Goal: Information Seeking & Learning: Check status

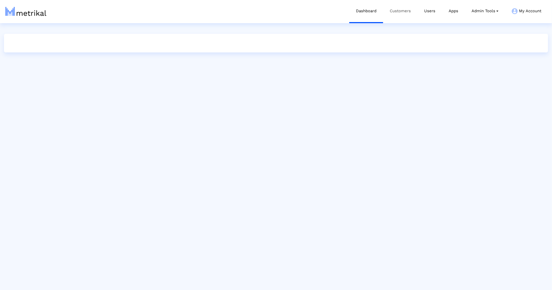
click at [395, 18] on link "Customers" at bounding box center [400, 11] width 34 height 22
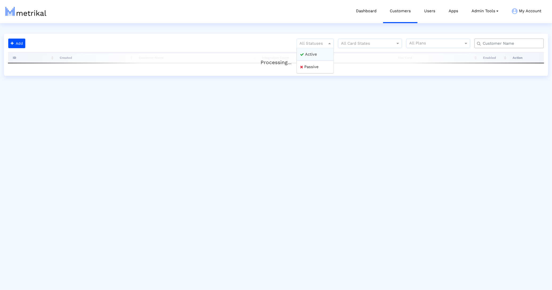
click at [315, 43] on div at bounding box center [315, 43] width 37 height 6
click at [312, 54] on div "Active" at bounding box center [315, 54] width 37 height 13
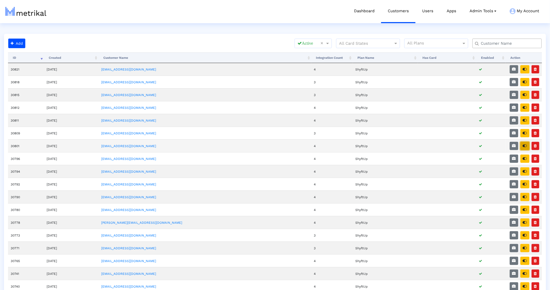
click at [524, 149] on button "button" at bounding box center [525, 146] width 9 height 8
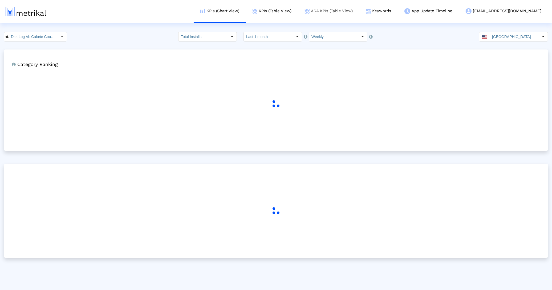
click at [347, 18] on link "ASA KPIs (Table View)" at bounding box center [328, 11] width 61 height 22
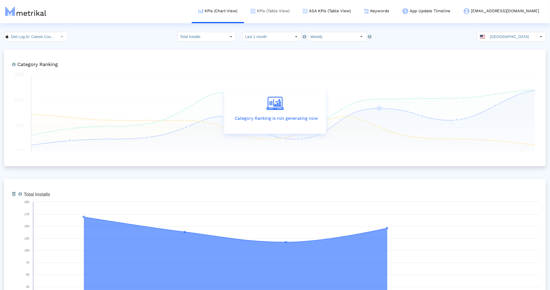
click at [296, 15] on link "KPIs (Table View)" at bounding box center [270, 11] width 52 height 22
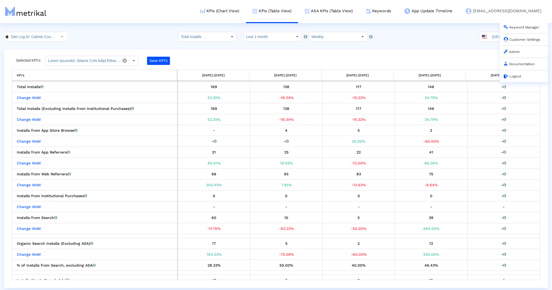
click at [514, 39] on link "Customer Settings" at bounding box center [522, 40] width 36 height 4
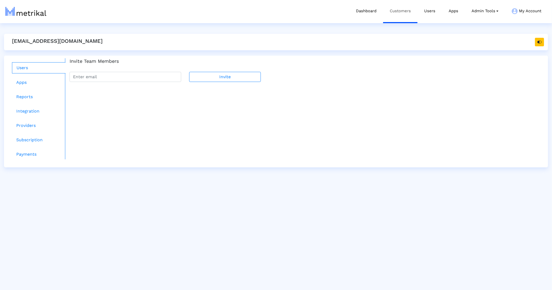
click at [398, 14] on link "Customers" at bounding box center [400, 11] width 34 height 22
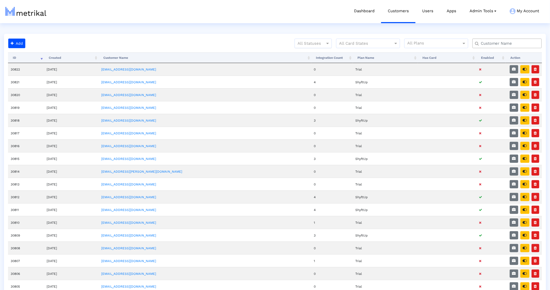
click at [323, 44] on div at bounding box center [313, 43] width 37 height 6
click at [316, 54] on div "Active" at bounding box center [313, 54] width 37 height 13
click at [507, 43] on input "text" at bounding box center [508, 44] width 63 height 6
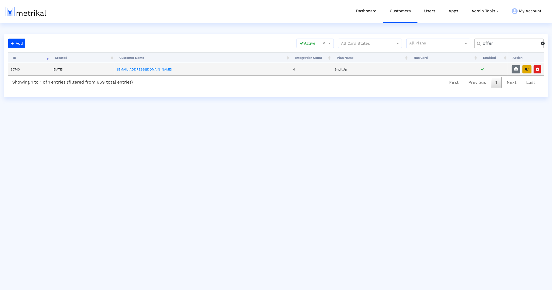
type input "offer"
click at [526, 72] on button "button" at bounding box center [526, 69] width 9 height 8
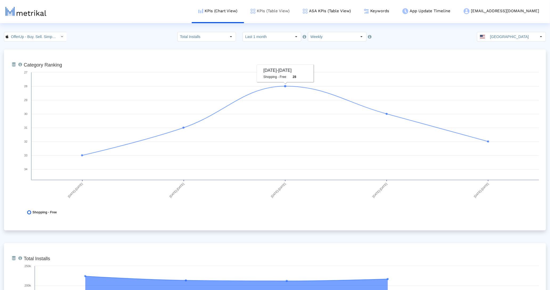
click at [296, 6] on link "KPIs (Table View)" at bounding box center [270, 11] width 52 height 22
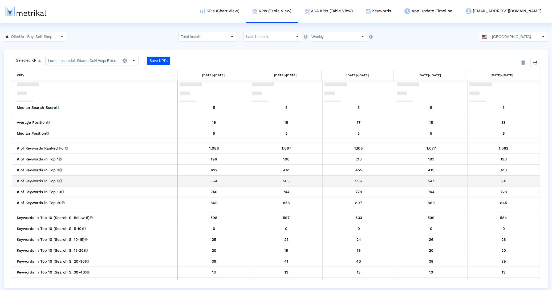
scroll to position [401, 0]
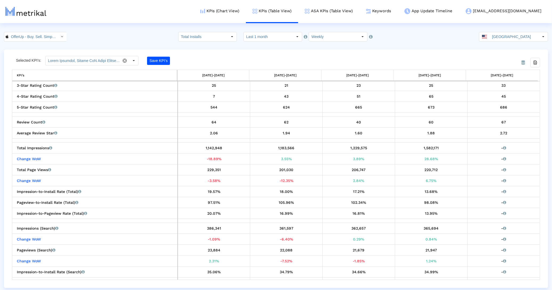
click at [216, 39] on input "Total Installs" at bounding box center [202, 36] width 49 height 9
click at [211, 57] on div "New Installs" at bounding box center [211, 55] width 54 height 9
type input "New Installs"
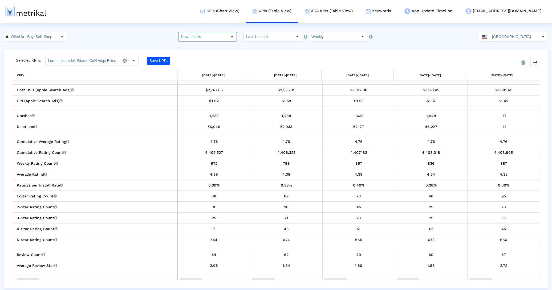
scroll to position [0, 0]
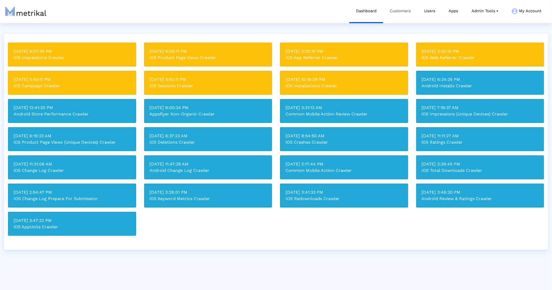
click at [393, 10] on link "Customers" at bounding box center [400, 11] width 34 height 22
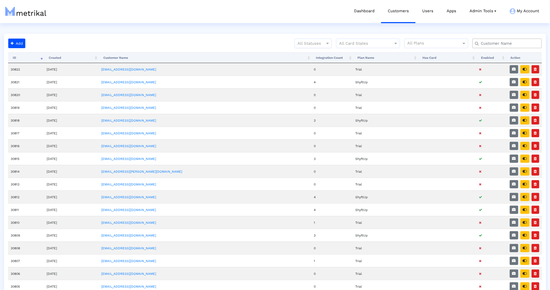
click at [311, 46] on div at bounding box center [313, 43] width 37 height 6
click at [309, 51] on div "Active" at bounding box center [313, 54] width 37 height 13
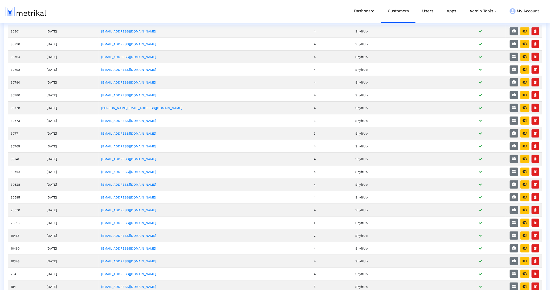
scroll to position [180, 0]
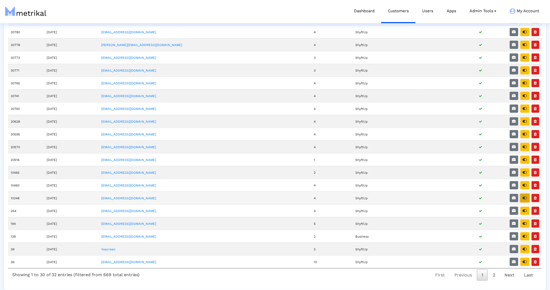
click at [526, 198] on icon "button" at bounding box center [525, 198] width 4 height 4
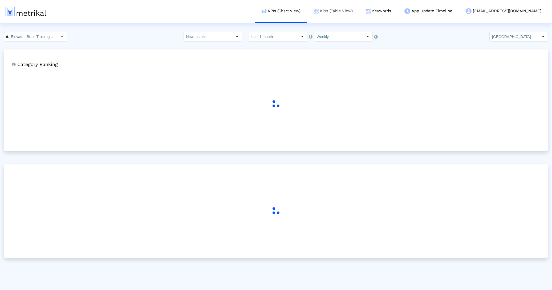
click at [358, 14] on link "KPIs (Table View)" at bounding box center [333, 11] width 52 height 22
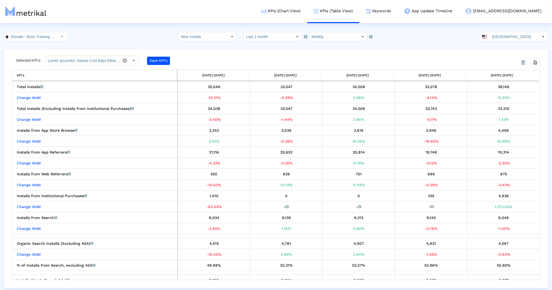
click at [221, 41] on input "New Installs" at bounding box center [202, 36] width 49 height 9
click at [210, 45] on div "Total Installs" at bounding box center [211, 46] width 54 height 9
click at [212, 39] on input "Total Installs" at bounding box center [202, 36] width 49 height 9
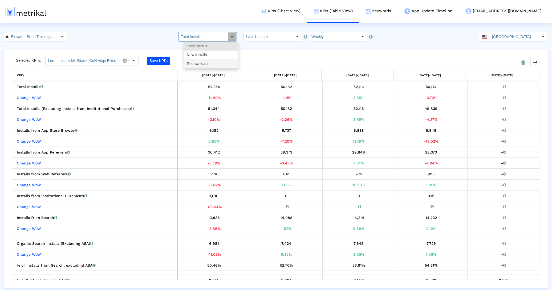
click at [205, 65] on div "Redownloads" at bounding box center [211, 63] width 54 height 9
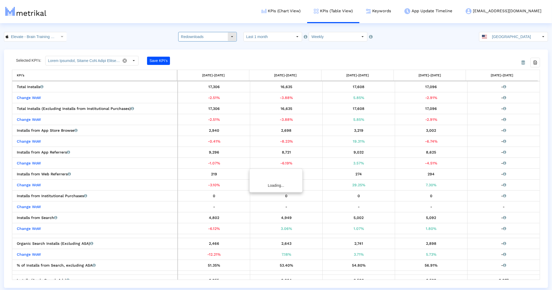
click at [215, 36] on input "Redownloads" at bounding box center [202, 36] width 49 height 9
click at [212, 46] on div "Total Installs" at bounding box center [211, 46] width 54 height 9
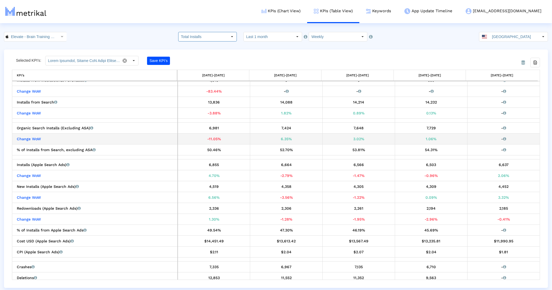
scroll to position [116, 0]
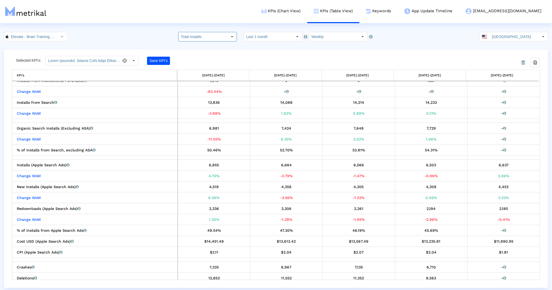
click at [202, 36] on input "Total Installs" at bounding box center [202, 36] width 49 height 9
click at [200, 65] on div "Redownloads" at bounding box center [211, 63] width 54 height 9
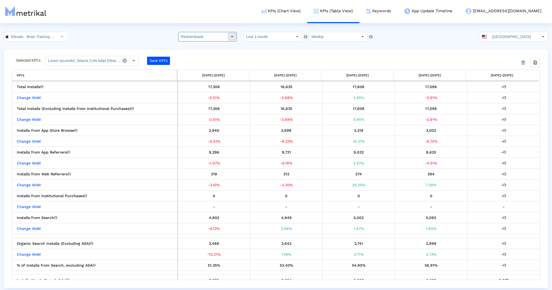
click at [204, 39] on input "Redownloads" at bounding box center [202, 36] width 49 height 9
click at [204, 44] on div "Total Installs" at bounding box center [211, 46] width 54 height 9
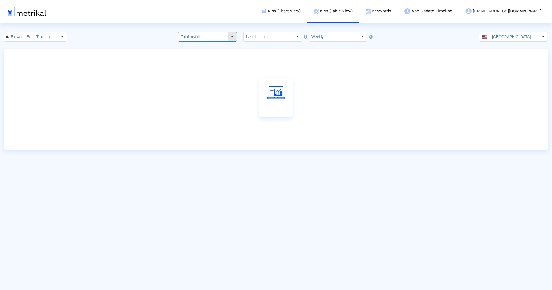
click at [207, 35] on input "Total Installs" at bounding box center [202, 36] width 49 height 9
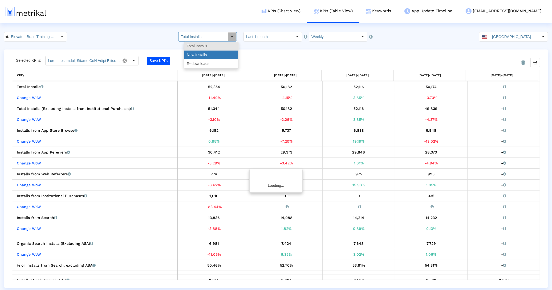
click at [207, 51] on div "New Installs" at bounding box center [211, 55] width 54 height 9
type input "New Installs"
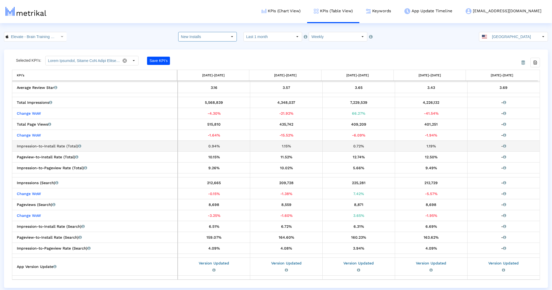
scroll to position [443, 0]
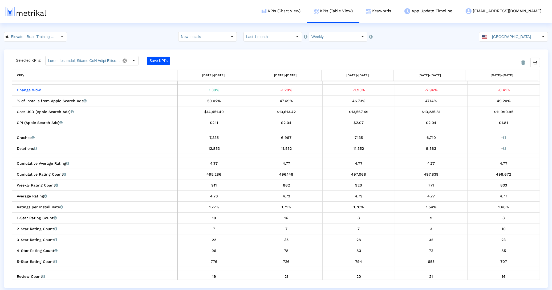
scroll to position [378, 0]
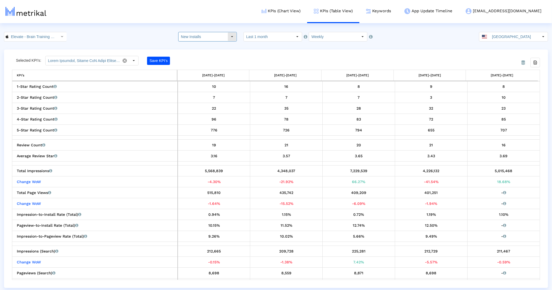
click at [212, 36] on input "New Installs" at bounding box center [202, 36] width 49 height 9
click at [206, 42] on div "Total Installs" at bounding box center [211, 46] width 54 height 9
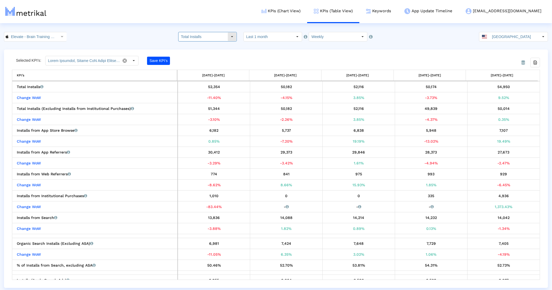
click at [220, 39] on input "Total Installs" at bounding box center [202, 36] width 49 height 9
click at [205, 62] on div "Redownloads" at bounding box center [211, 63] width 54 height 9
type input "Redownloads"
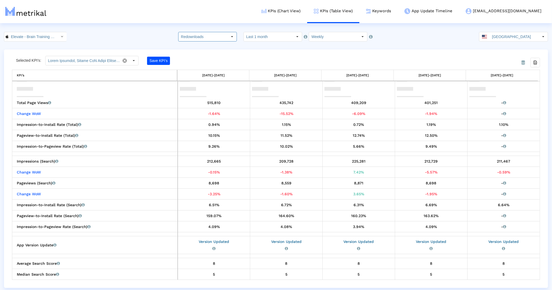
scroll to position [496, 0]
